Goal: Browse casually

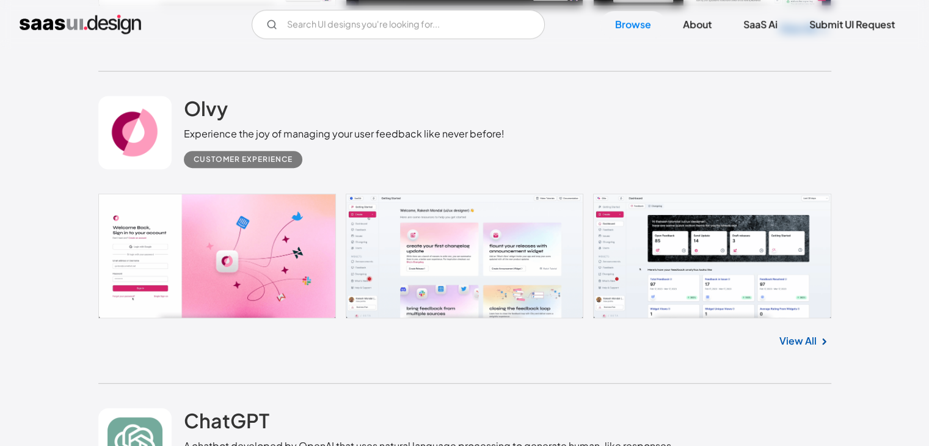
scroll to position [603, 0]
click at [799, 340] on link "View All" at bounding box center [797, 340] width 37 height 15
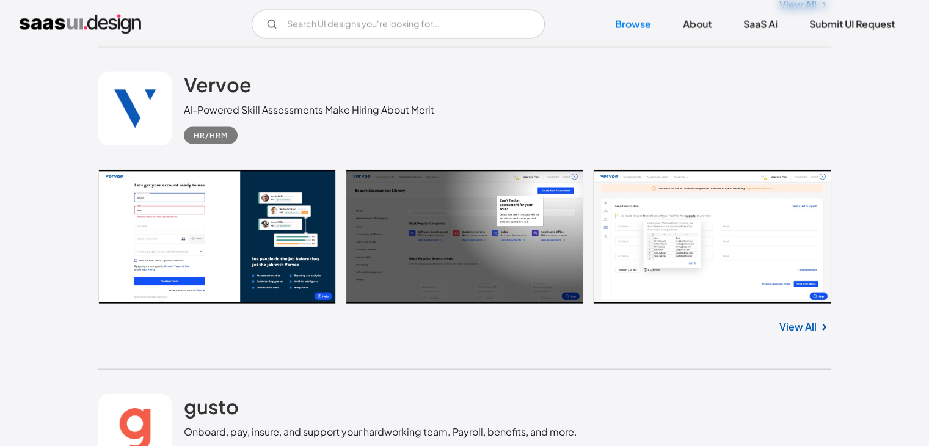
scroll to position [2587, 0]
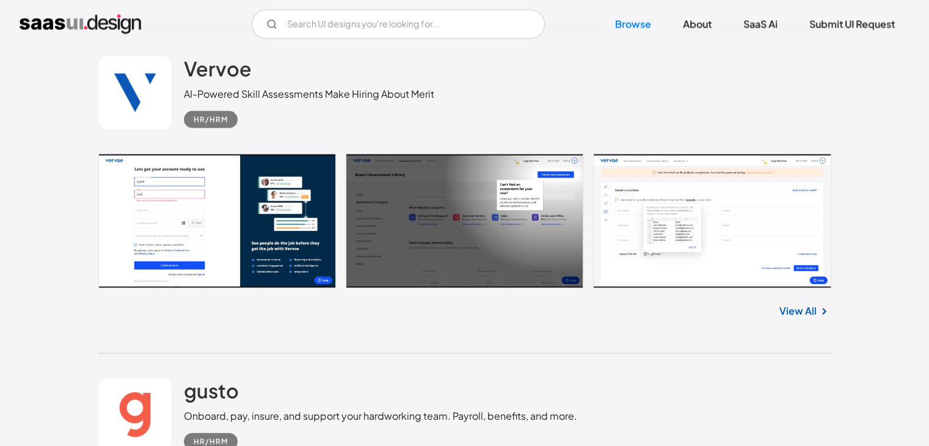
click at [798, 311] on link "View All" at bounding box center [797, 311] width 37 height 15
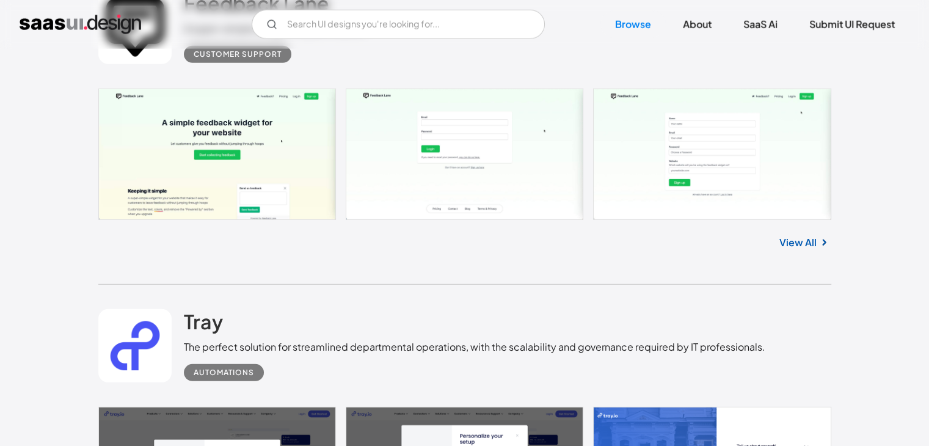
scroll to position [8039, 0]
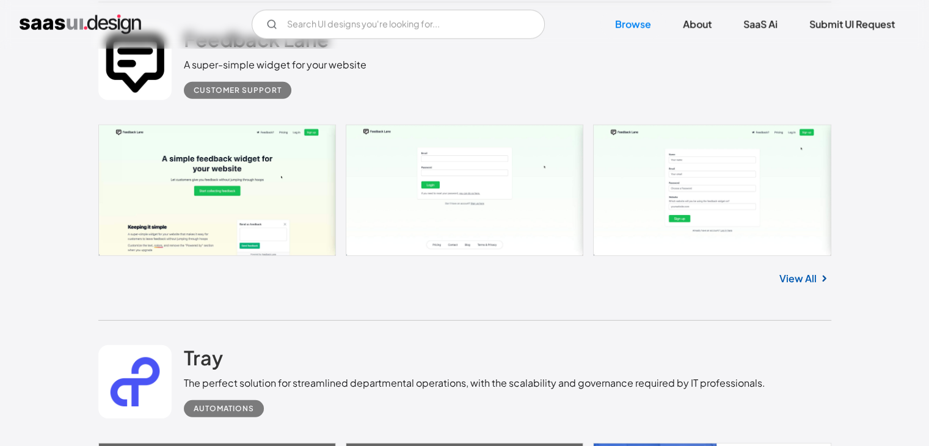
click at [790, 275] on link "View All" at bounding box center [797, 278] width 37 height 15
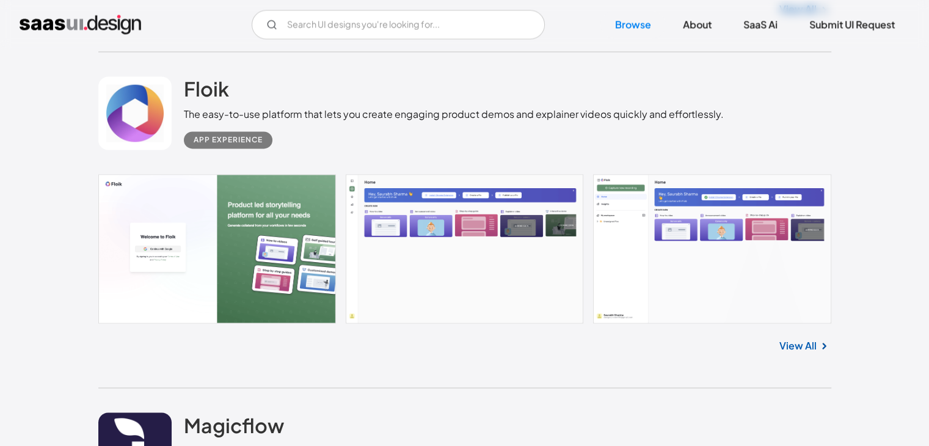
scroll to position [11341, 0]
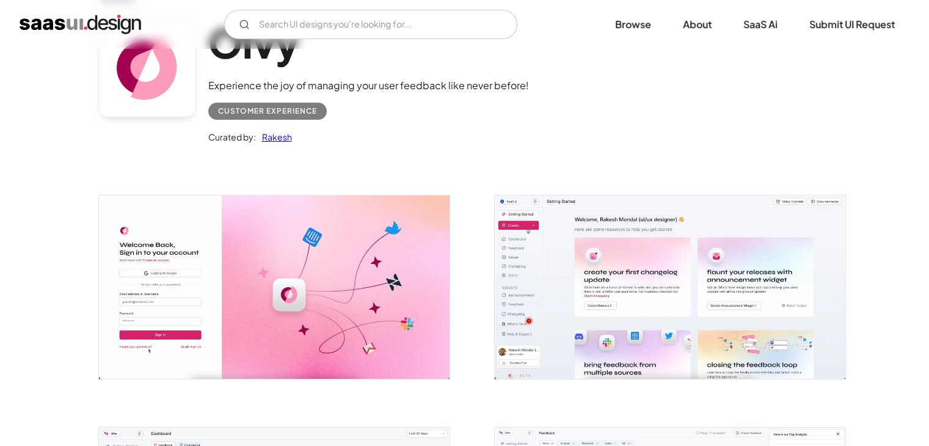
scroll to position [92, 0]
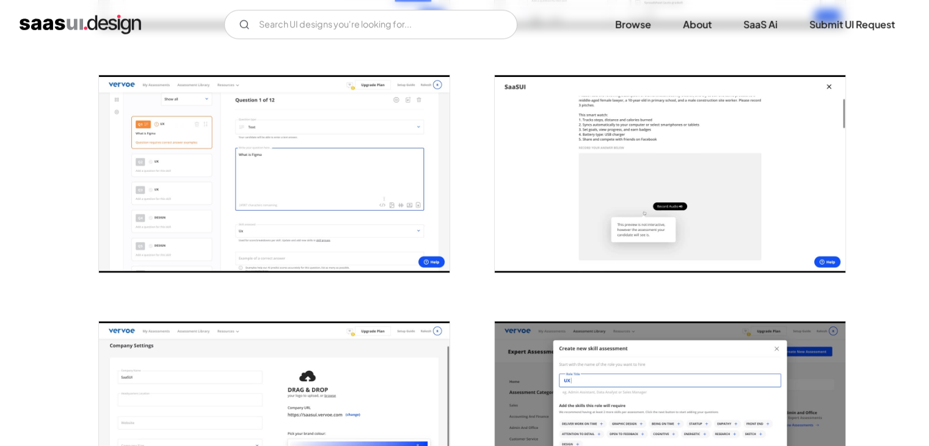
scroll to position [704, 0]
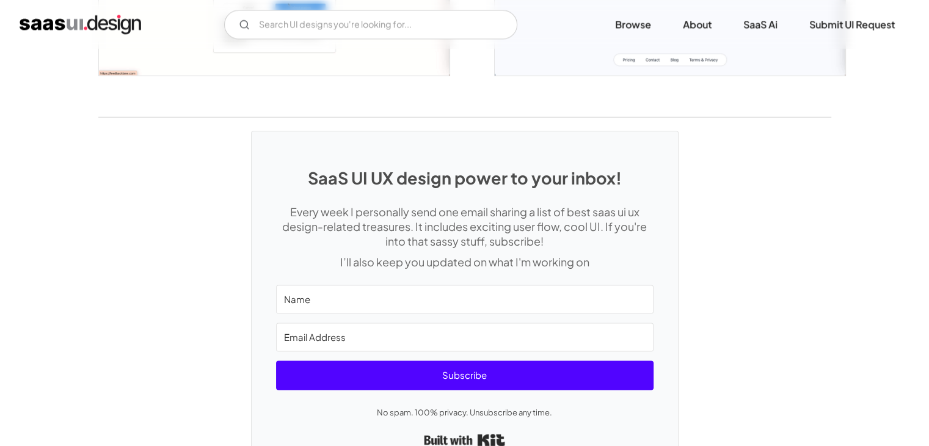
scroll to position [1678, 0]
